Goal: Task Accomplishment & Management: Use online tool/utility

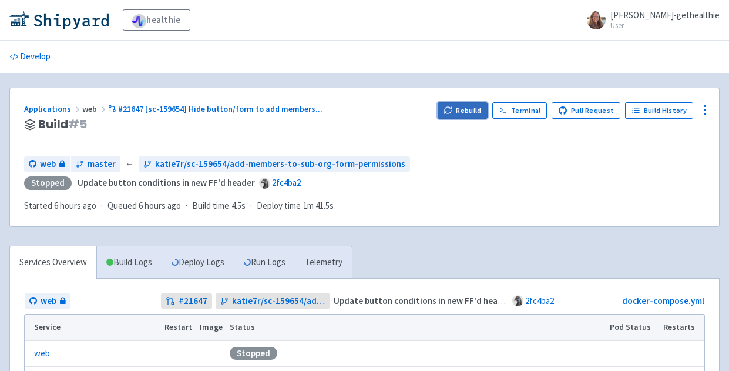
click at [465, 117] on button "Rebuild" at bounding box center [463, 110] width 51 height 16
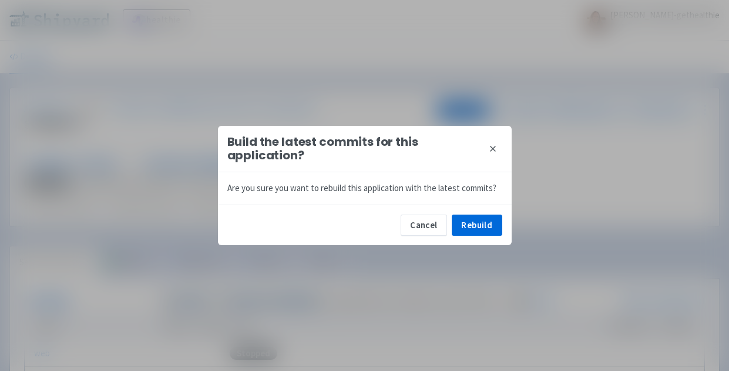
click at [428, 236] on div "Cancel Rebuild" at bounding box center [365, 224] width 294 height 41
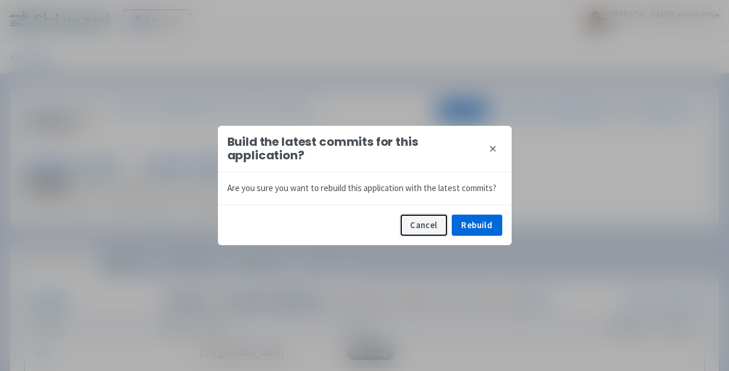
click at [429, 225] on button "Cancel" at bounding box center [424, 224] width 46 height 21
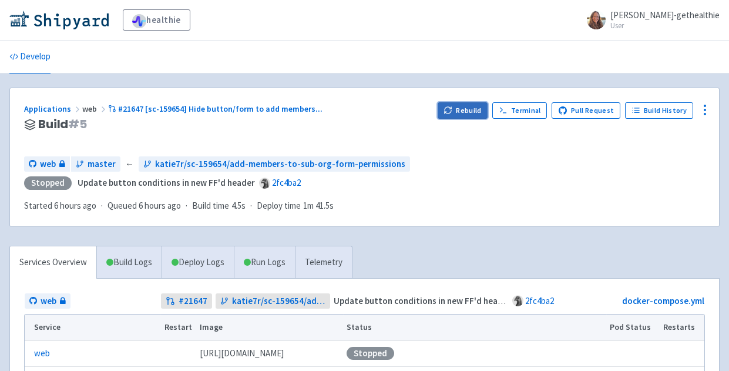
click at [469, 115] on button "Rebuild" at bounding box center [463, 110] width 51 height 16
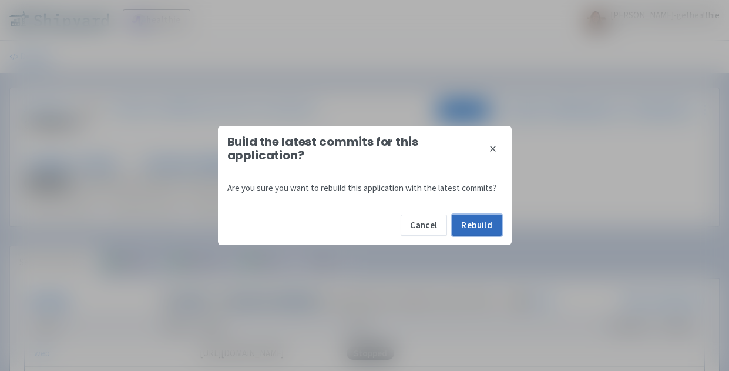
click at [489, 233] on button "Rebuild" at bounding box center [477, 224] width 51 height 21
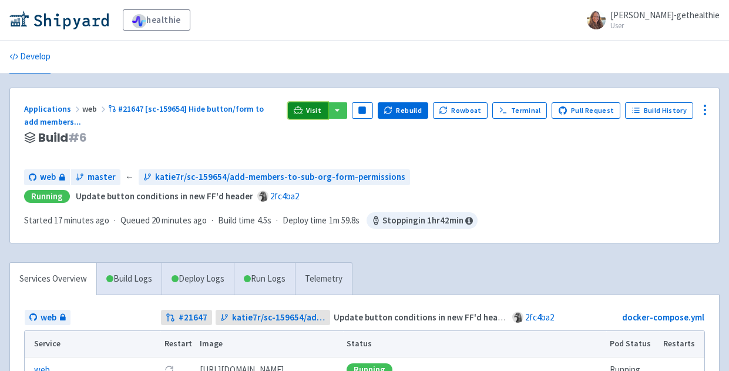
click at [302, 109] on icon at bounding box center [298, 109] width 9 height 6
